Goal: Task Accomplishment & Management: Manage account settings

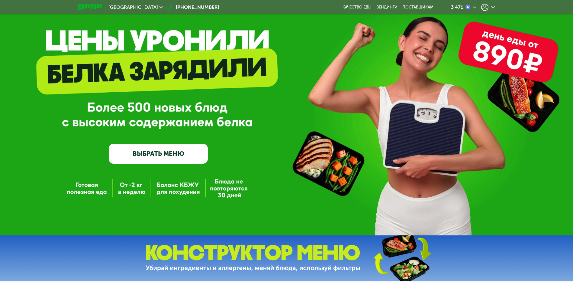
scroll to position [45, 0]
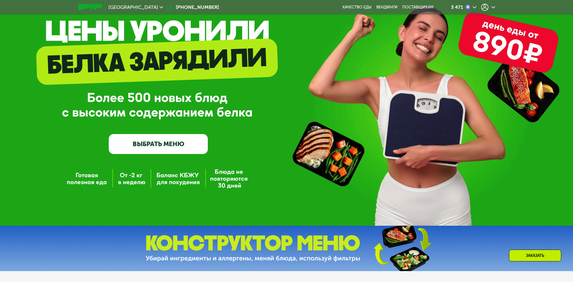
click at [154, 144] on link "ВЫБРАТЬ МЕНЮ" at bounding box center [158, 144] width 99 height 20
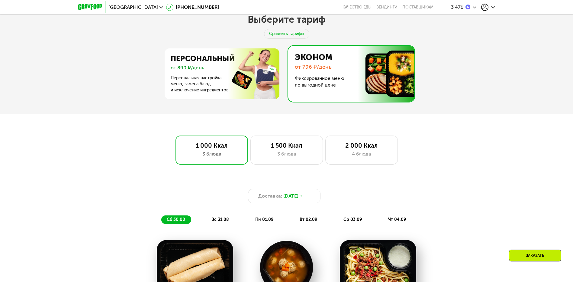
scroll to position [310, 0]
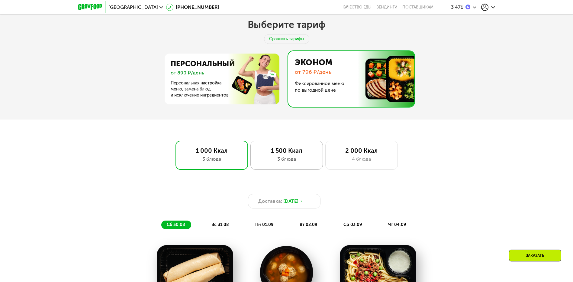
click at [286, 152] on div "1 500 Ккал" at bounding box center [287, 150] width 60 height 7
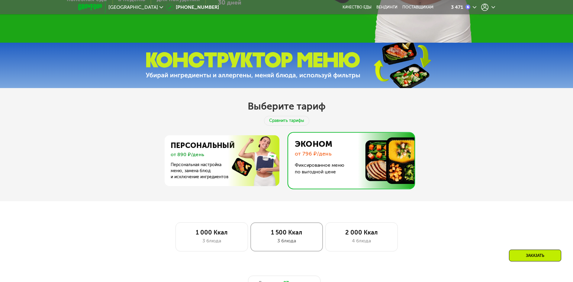
scroll to position [204, 0]
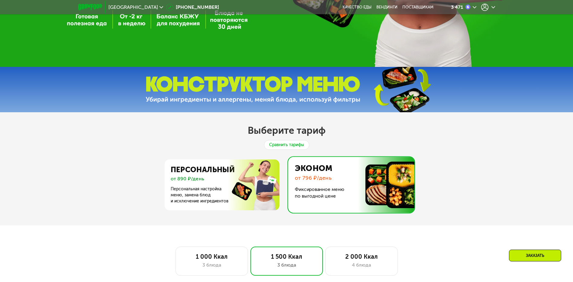
click at [286, 149] on div "Сравнить тарифы" at bounding box center [286, 145] width 45 height 10
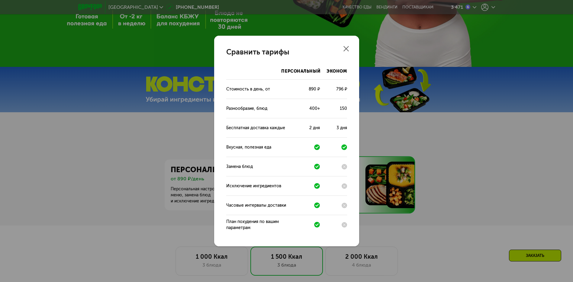
click at [347, 48] on use at bounding box center [346, 48] width 5 height 5
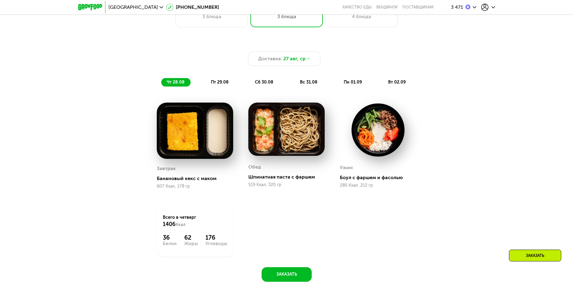
scroll to position [491, 0]
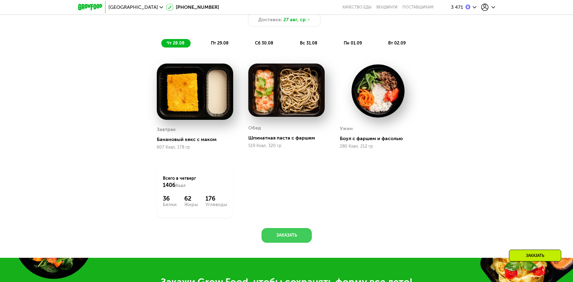
click at [288, 237] on button "Заказать" at bounding box center [287, 235] width 50 height 15
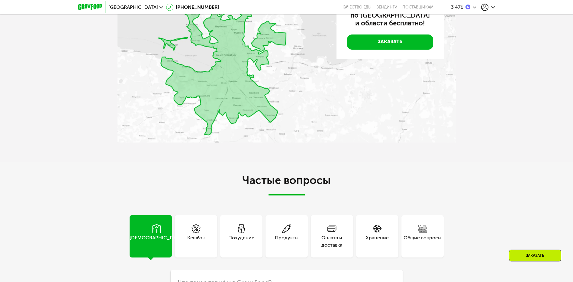
scroll to position [1514, 0]
click at [335, 239] on div "Оплата и доставка" at bounding box center [332, 240] width 42 height 15
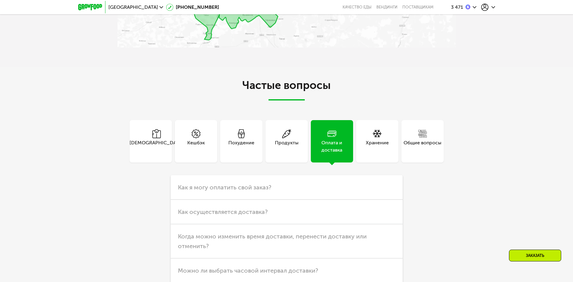
scroll to position [1650, 0]
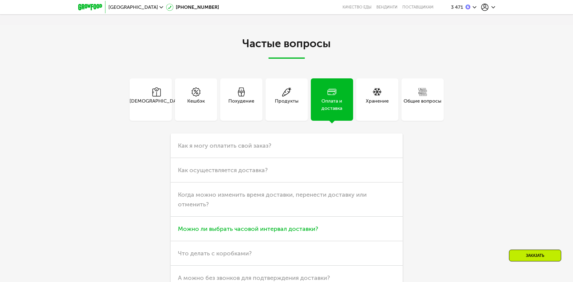
click at [248, 231] on span "Можно ли выбрать часовой интервал доставки?" at bounding box center [248, 228] width 140 height 7
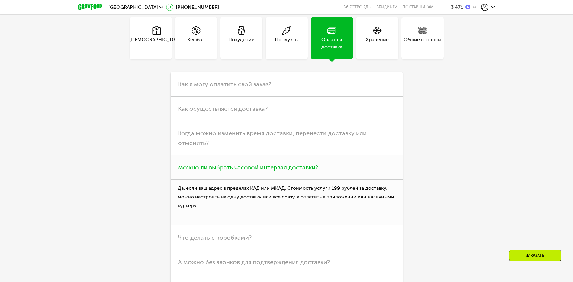
scroll to position [1741, 0]
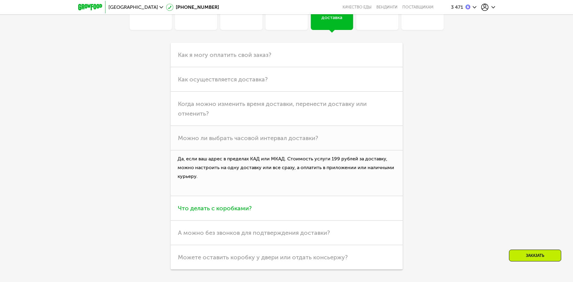
click at [222, 211] on span "Что делать с коробками?" at bounding box center [215, 207] width 74 height 7
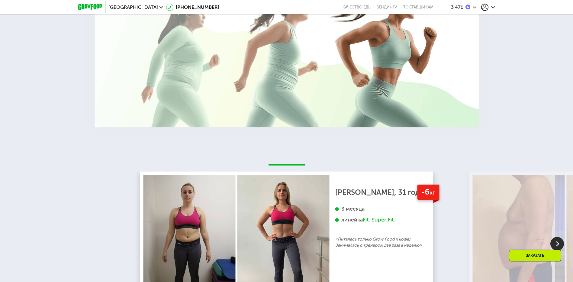
scroll to position [1051, 0]
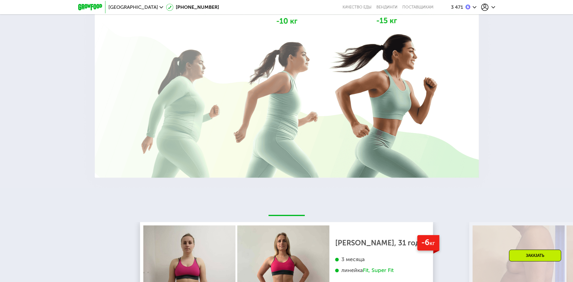
click at [486, 9] on icon at bounding box center [485, 7] width 7 height 7
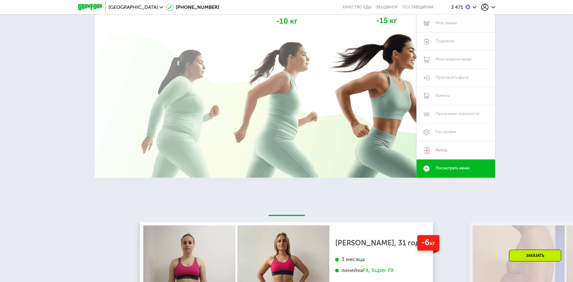
click at [457, 23] on link "Мои заказы" at bounding box center [456, 23] width 79 height 18
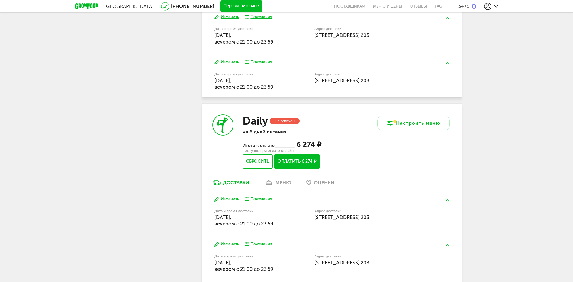
scroll to position [276, 0]
drag, startPoint x: 215, startPoint y: 137, endPoint x: 223, endPoint y: 138, distance: 7.9
click at [217, 135] on icon at bounding box center [223, 125] width 20 height 20
click at [223, 133] on use at bounding box center [223, 125] width 11 height 15
drag, startPoint x: 254, startPoint y: 177, endPoint x: 222, endPoint y: 177, distance: 32.0
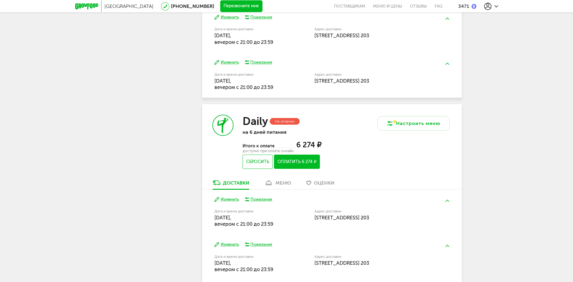
click at [222, 177] on div "Daily Не оплачен на 6 дней питания Итого к оплате 6 274 ₽ доступно при оплате о…" at bounding box center [267, 141] width 130 height 75
click at [289, 125] on div "Не оплачен" at bounding box center [285, 121] width 30 height 7
click at [253, 169] on button "Сбросить" at bounding box center [258, 161] width 30 height 14
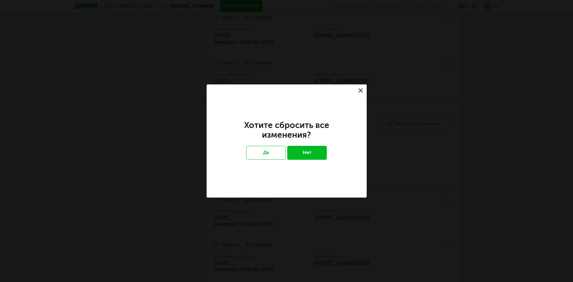
click at [311, 156] on button "Нет" at bounding box center [307, 153] width 40 height 14
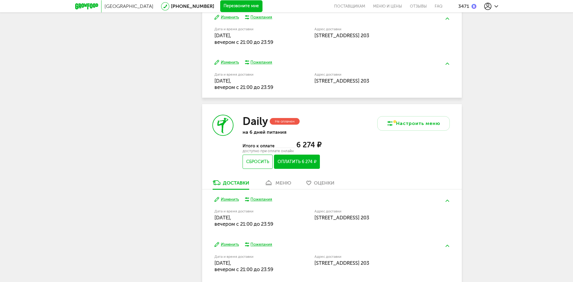
click at [284, 125] on div "Не оплачен" at bounding box center [285, 121] width 30 height 7
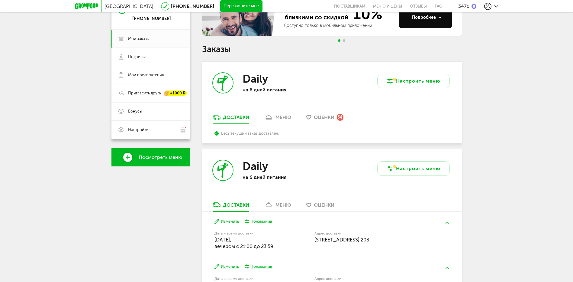
scroll to position [0, 0]
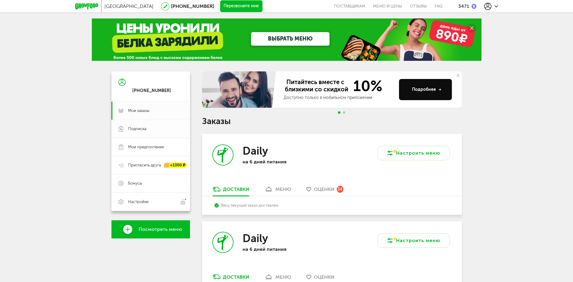
click at [143, 126] on link "Подписка" at bounding box center [151, 129] width 79 height 18
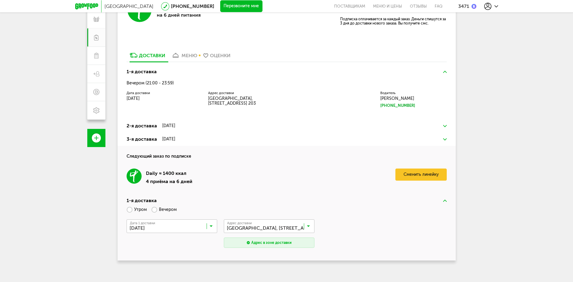
scroll to position [96, 0]
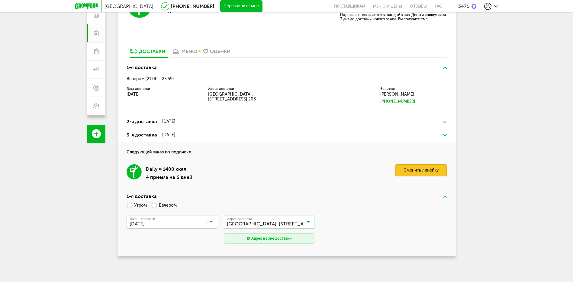
click at [419, 172] on link "Сменить линейку" at bounding box center [421, 170] width 51 height 12
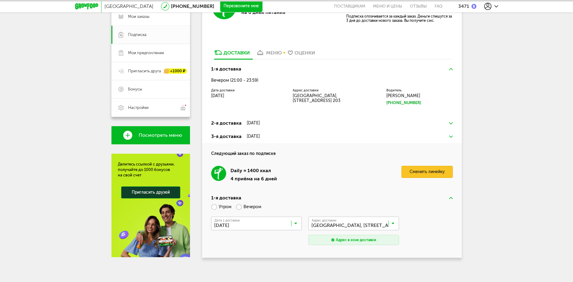
scroll to position [94, 0]
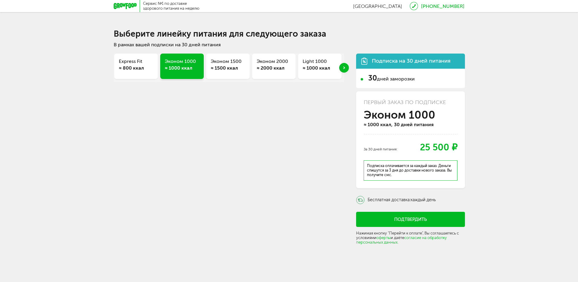
click at [233, 70] on div "≈ 1500 ккал" at bounding box center [228, 68] width 34 height 7
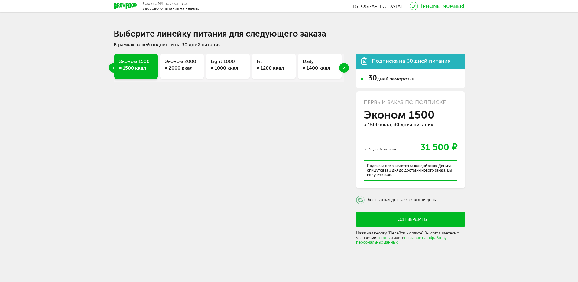
click at [344, 70] on div "Next slide" at bounding box center [344, 68] width 10 height 10
click at [404, 220] on button "Подтвердить" at bounding box center [410, 219] width 109 height 15
click at [115, 68] on div "Previous slide" at bounding box center [114, 68] width 10 height 10
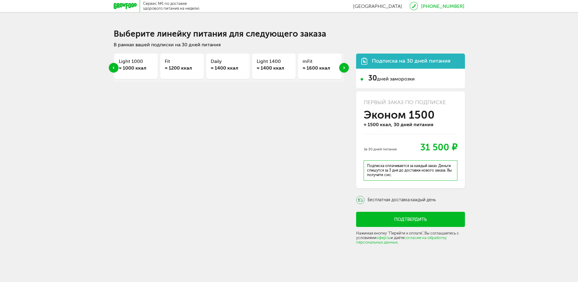
click at [115, 68] on div "Previous slide" at bounding box center [114, 68] width 10 height 10
click at [179, 65] on div "≈ 1500 ккал" at bounding box center [182, 68] width 34 height 7
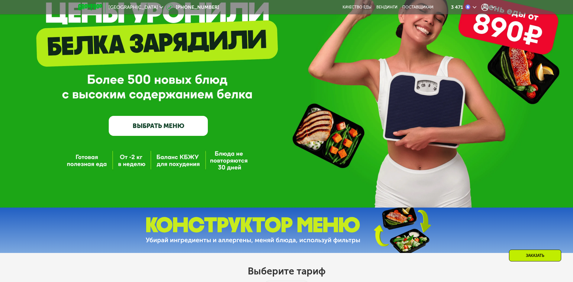
scroll to position [121, 0]
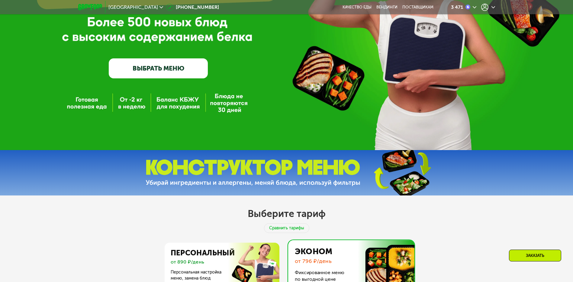
click at [156, 70] on link "ВЫБРАТЬ МЕНЮ" at bounding box center [158, 68] width 99 height 20
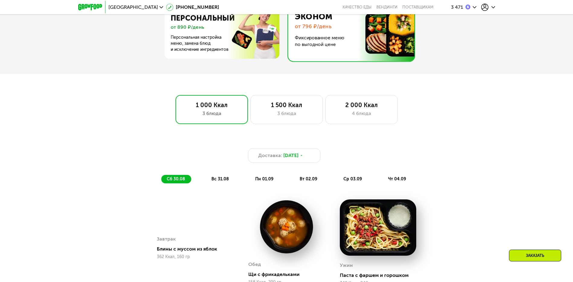
scroll to position [355, 0]
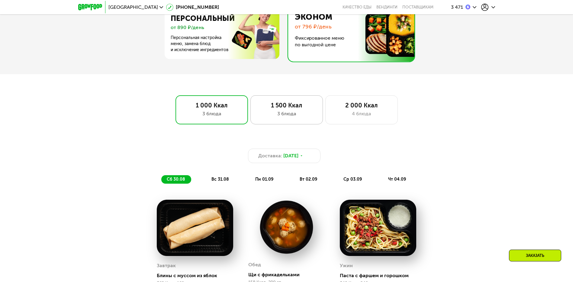
click at [278, 114] on div "3 блюда" at bounding box center [287, 113] width 60 height 7
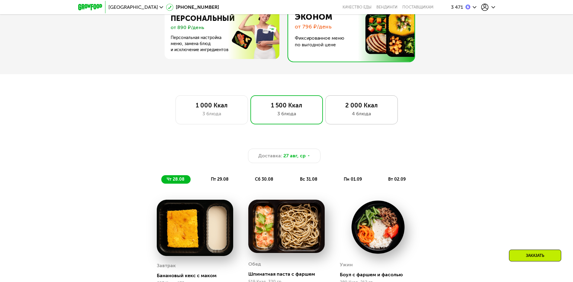
click at [352, 111] on div "2 000 Ккал 4 блюда" at bounding box center [362, 109] width 73 height 29
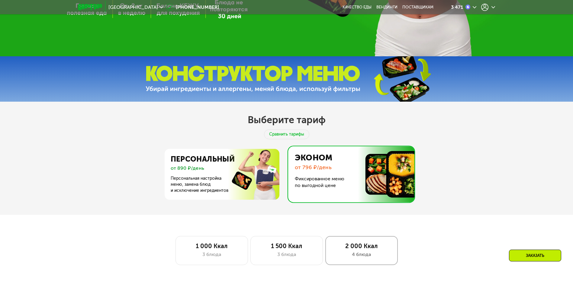
scroll to position [212, 0]
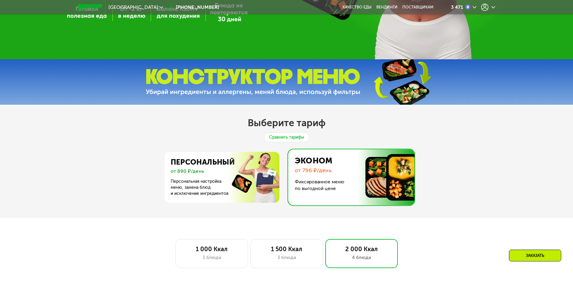
click at [289, 140] on div "Сравнить тарифы" at bounding box center [286, 137] width 45 height 10
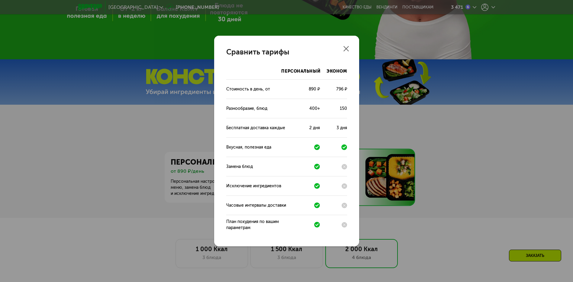
click at [351, 51] on div "Сравнить тарифы Персональный Эконом Стоимость в день, от 890 ₽ 796 ₽ Разнообраз…" at bounding box center [286, 141] width 145 height 210
click at [350, 51] on div "Сравнить тарифы Персональный Эконом Стоимость в день, от 890 ₽ 796 ₽ Разнообраз…" at bounding box center [286, 141] width 145 height 210
click at [347, 48] on use at bounding box center [346, 48] width 5 height 5
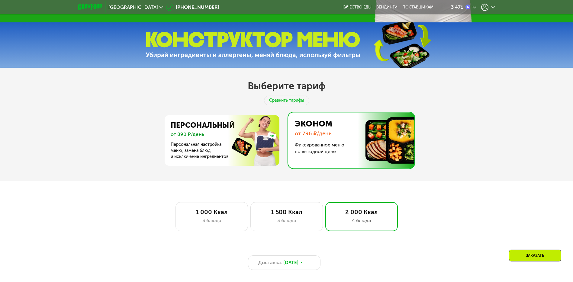
scroll to position [249, 0]
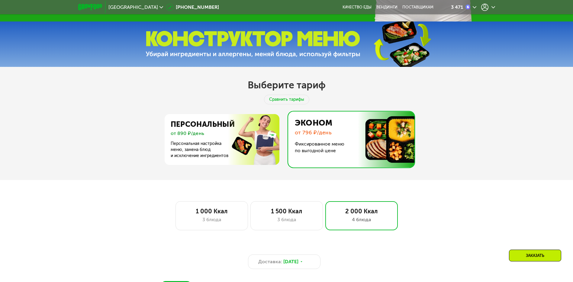
click at [322, 147] on img at bounding box center [349, 139] width 129 height 56
click at [210, 150] on img at bounding box center [221, 139] width 118 height 51
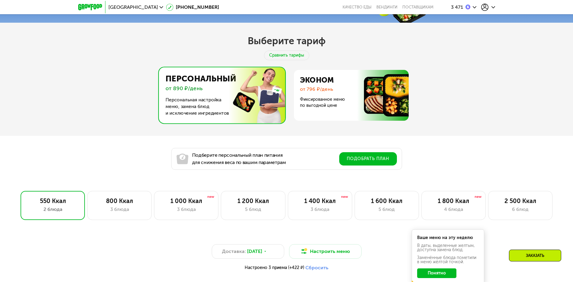
scroll to position [287, 0]
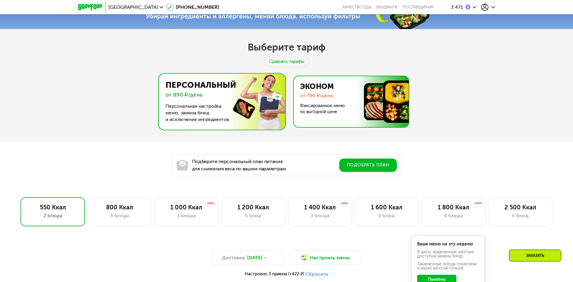
click at [332, 99] on img at bounding box center [350, 101] width 118 height 51
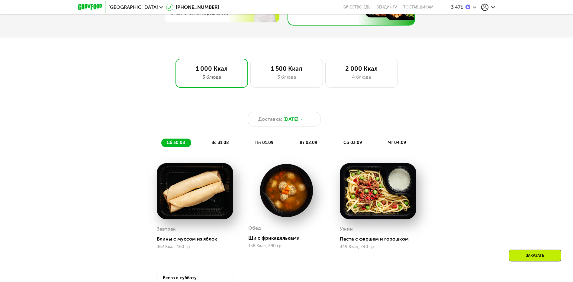
scroll to position [393, 0]
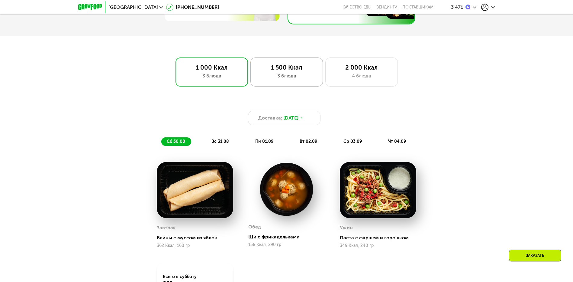
click at [287, 80] on div "3 блюда" at bounding box center [287, 75] width 60 height 7
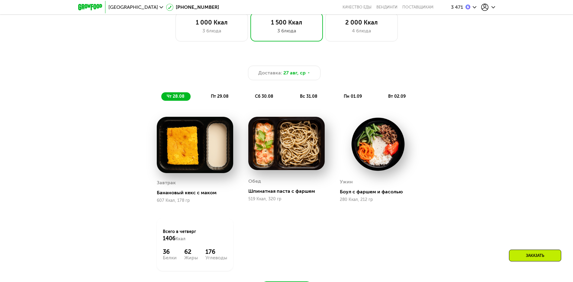
scroll to position [431, 0]
